Goal: Task Accomplishment & Management: Use online tool/utility

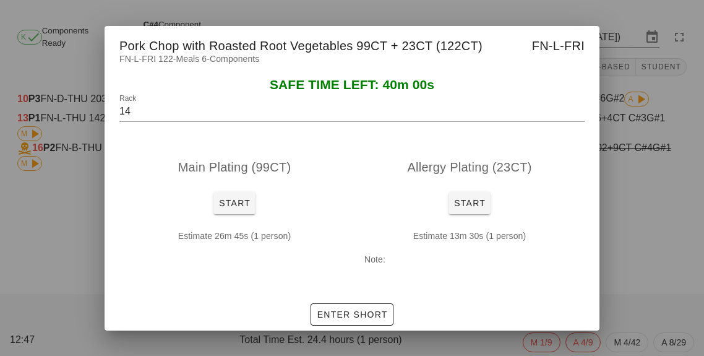
scroll to position [43, 0]
click at [660, 197] on div at bounding box center [352, 178] width 704 height 356
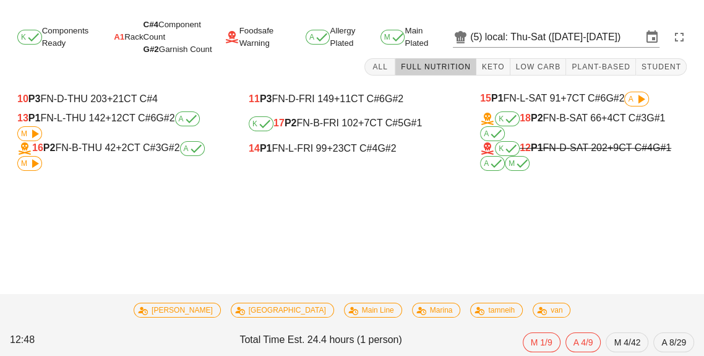
click at [559, 111] on div "K 18 P2 FN-B-SAT 66 +4 CT C#3 G#1 A" at bounding box center [583, 126] width 207 height 30
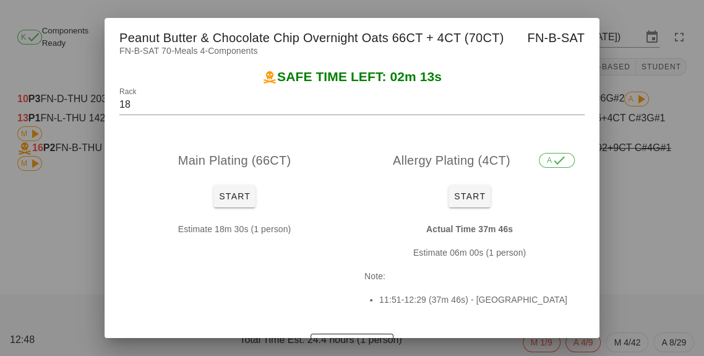
click at [659, 188] on div at bounding box center [352, 178] width 704 height 356
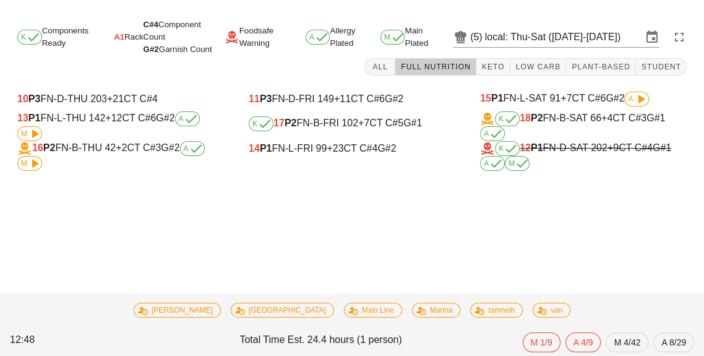
click at [563, 111] on div "K 18 P2 FN-B-SAT 66 +4 CT C#3 G#1 A" at bounding box center [583, 126] width 207 height 30
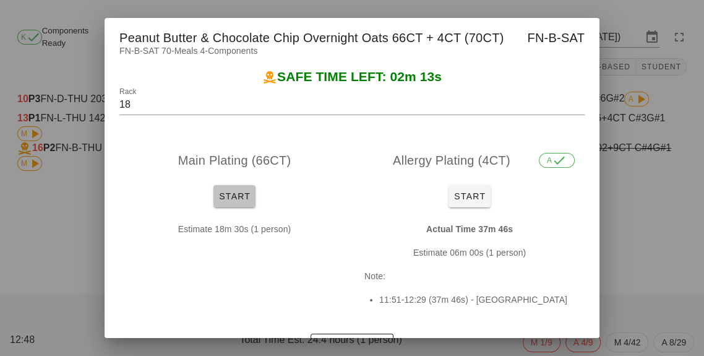
click at [240, 205] on button "Start" at bounding box center [234, 196] width 42 height 22
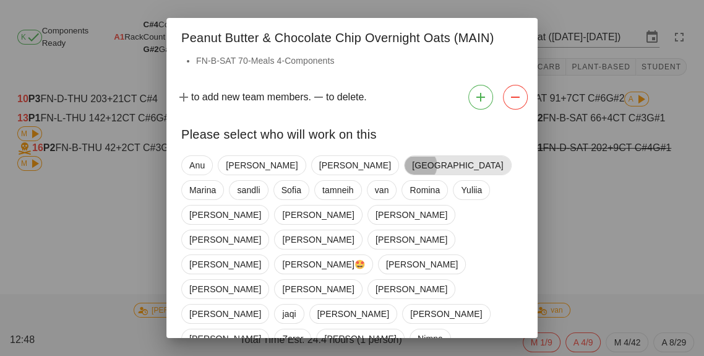
click at [412, 170] on span "[GEOGRAPHIC_DATA]" at bounding box center [457, 165] width 91 height 19
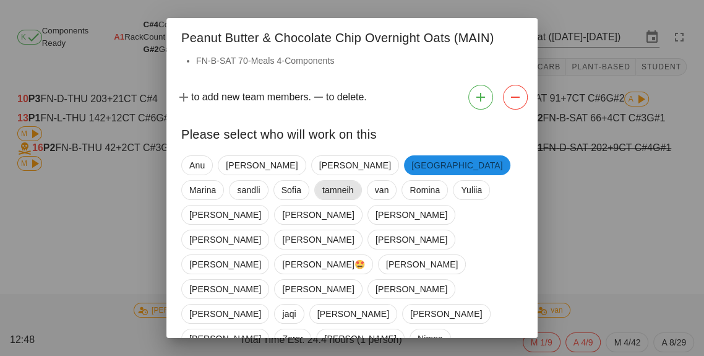
click at [322, 188] on span "tamneih" at bounding box center [338, 190] width 32 height 19
click at [366, 197] on span "van" at bounding box center [381, 190] width 30 height 20
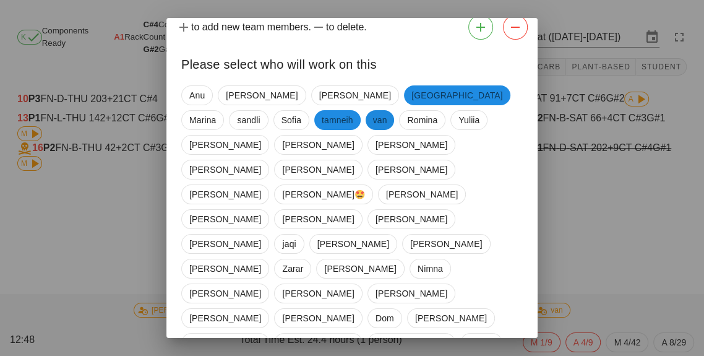
scroll to position [84, 0]
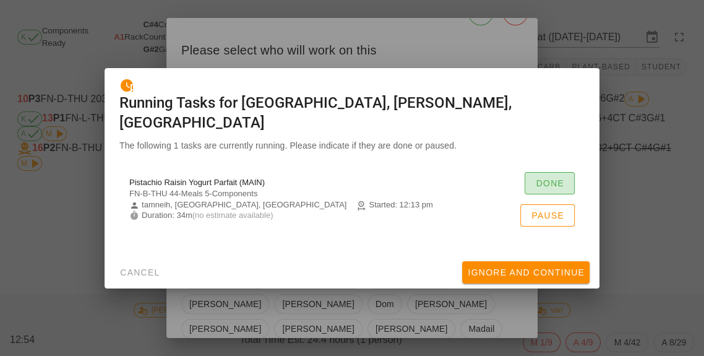
click at [559, 172] on button "Done" at bounding box center [550, 183] width 50 height 22
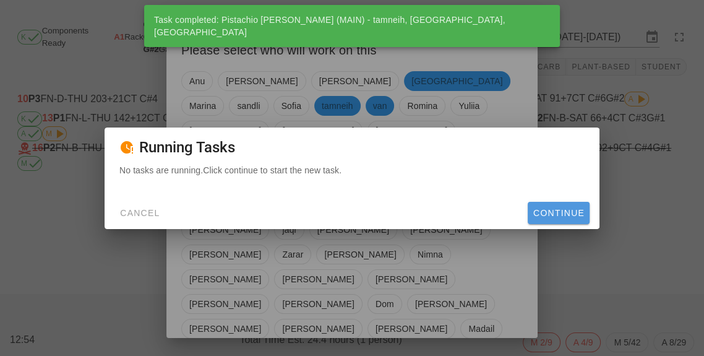
click at [559, 208] on span "Continue" at bounding box center [559, 213] width 52 height 10
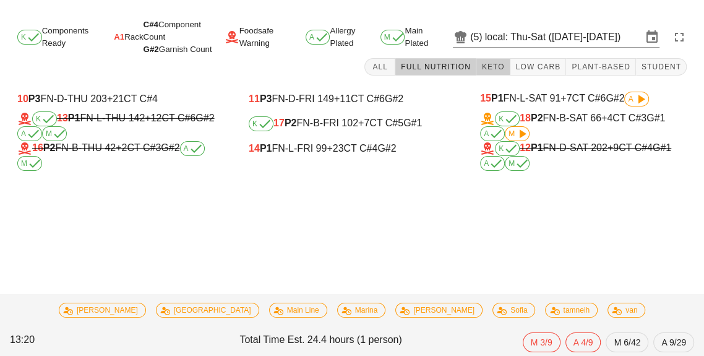
click at [500, 58] on button "Keto" at bounding box center [493, 66] width 34 height 17
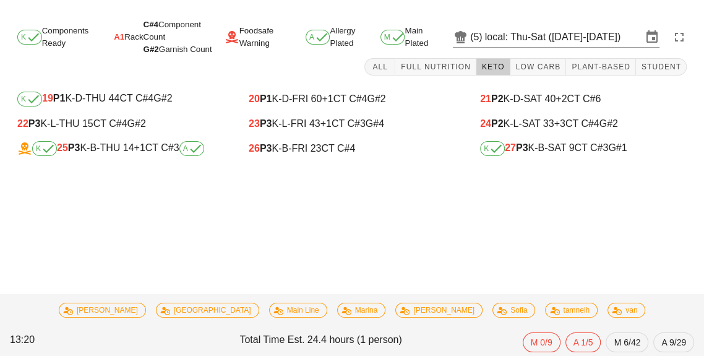
click at [140, 141] on div "K 25 P3 K-B-THU 14 +1 CT C#3 A" at bounding box center [120, 148] width 207 height 15
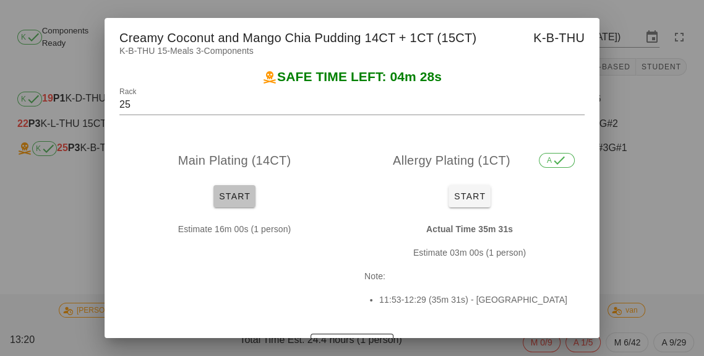
click at [234, 198] on span "Start" at bounding box center [234, 196] width 32 height 10
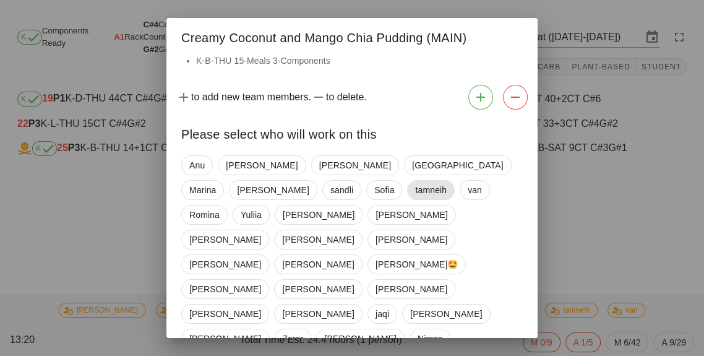
click at [415, 193] on span "tamneih" at bounding box center [431, 190] width 32 height 19
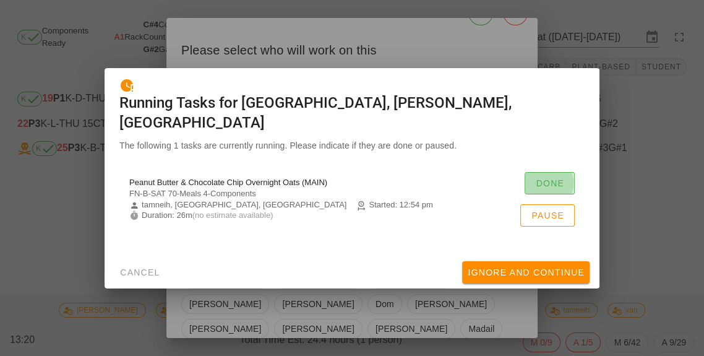
click at [548, 172] on button "Done" at bounding box center [550, 183] width 50 height 22
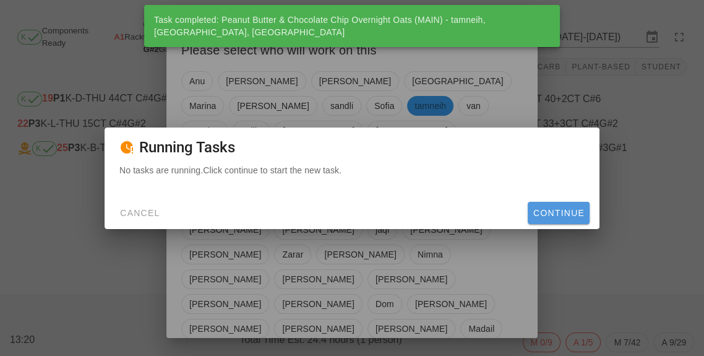
click at [572, 223] on button "Continue" at bounding box center [559, 213] width 62 height 22
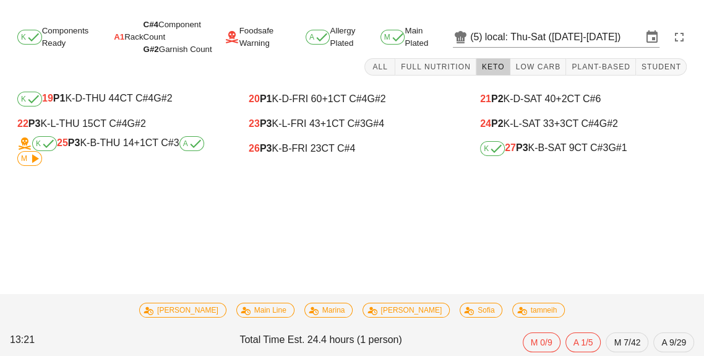
click at [549, 141] on div "K 27 P3 K-B-SAT 9 CT C#3 G#1" at bounding box center [583, 148] width 207 height 15
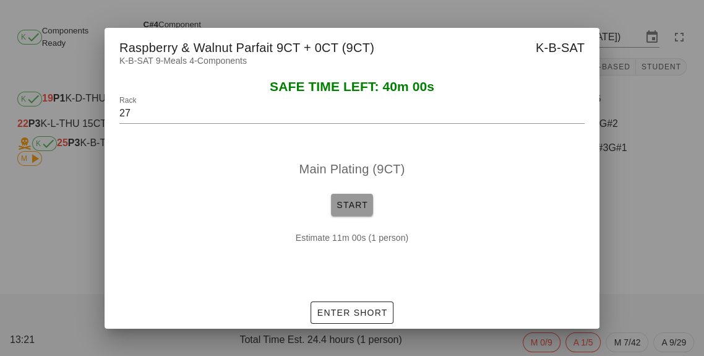
click at [345, 210] on span "Start" at bounding box center [352, 205] width 32 height 10
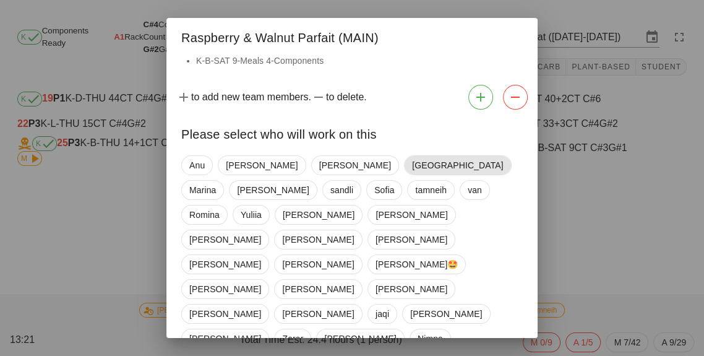
click at [412, 173] on span "[GEOGRAPHIC_DATA]" at bounding box center [457, 165] width 91 height 19
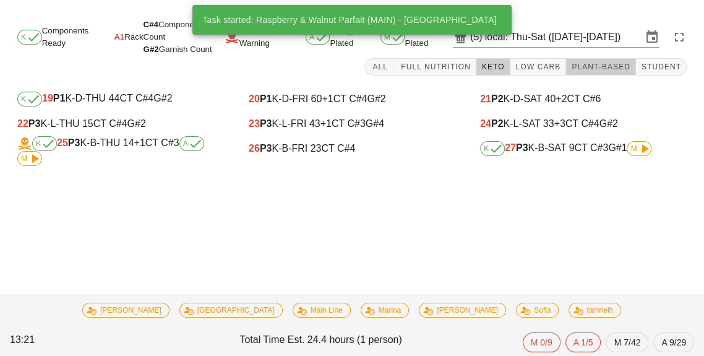
click at [591, 74] on button "Plant-Based" at bounding box center [601, 66] width 70 height 17
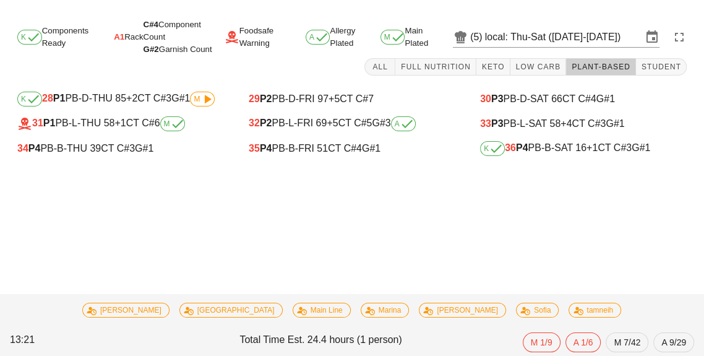
click at [110, 150] on div "34 P4 PB-B-THU 39 CT C#3 G#1" at bounding box center [120, 148] width 207 height 11
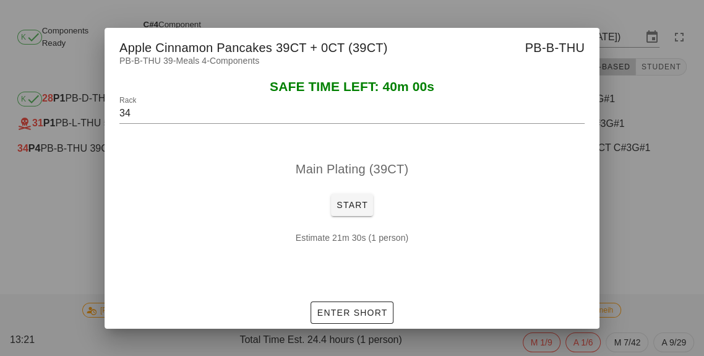
click at [649, 245] on div at bounding box center [352, 178] width 704 height 356
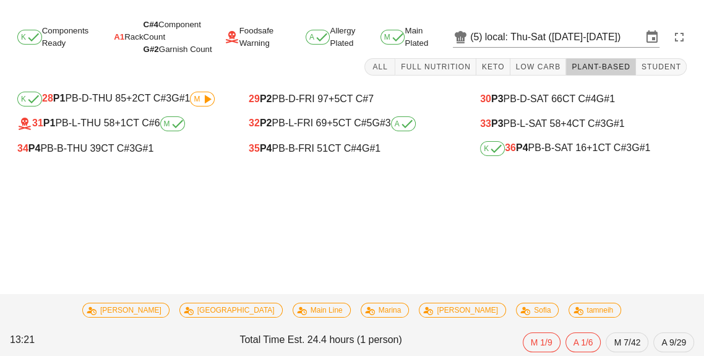
click at [547, 155] on div "K 36 P4 PB-B-SAT 16 +1 CT C#3 G#1" at bounding box center [583, 148] width 207 height 15
type input "36"
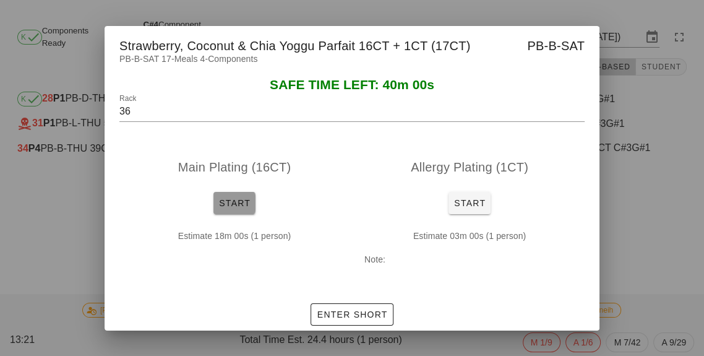
click at [243, 208] on span "Start" at bounding box center [234, 203] width 32 height 10
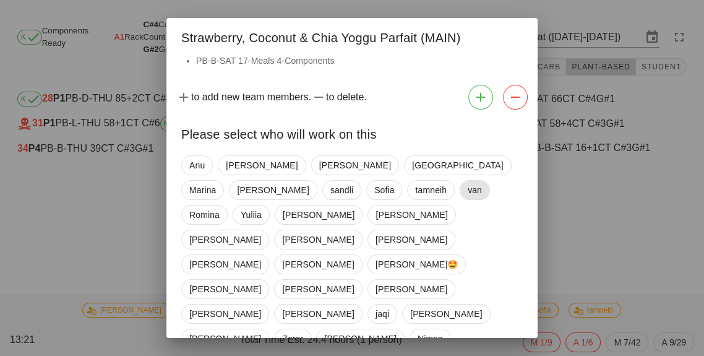
click at [460, 200] on span "van" at bounding box center [475, 190] width 30 height 20
